Goal: Check status

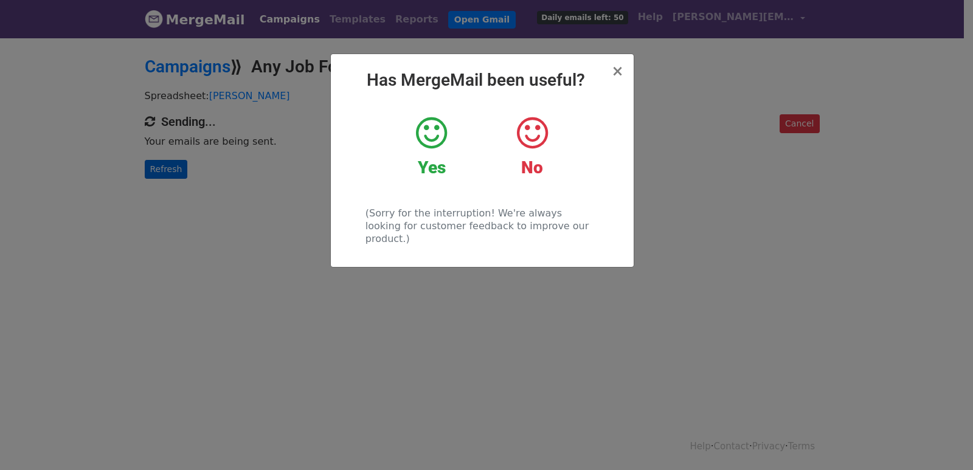
drag, startPoint x: 199, startPoint y: 193, endPoint x: 181, endPoint y: 170, distance: 29.4
click at [199, 193] on div "× Has MergeMail been useful? Yes No (Sorry for the interruption! We're always l…" at bounding box center [486, 253] width 973 height 434
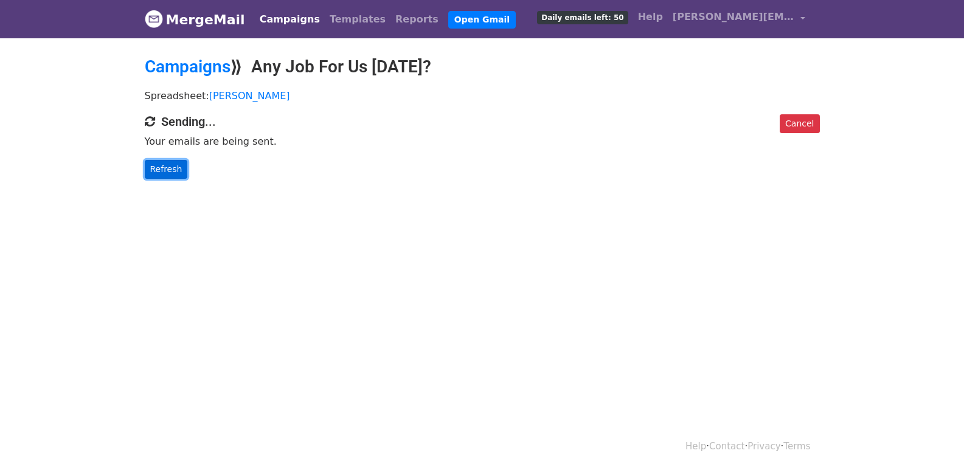
click at [178, 170] on link "Refresh" at bounding box center [166, 169] width 43 height 19
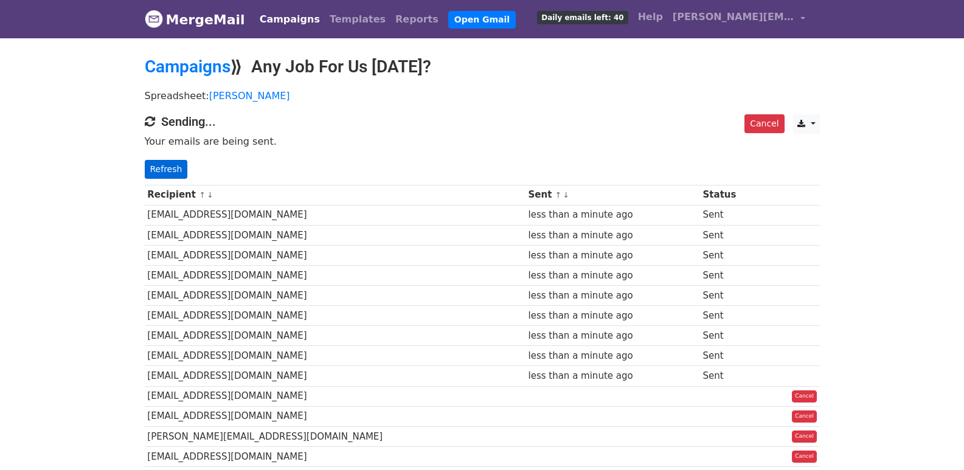
click at [179, 165] on p "Refresh" at bounding box center [482, 169] width 675 height 19
click at [168, 170] on link "Refresh" at bounding box center [166, 169] width 43 height 19
